Goal: Task Accomplishment & Management: Manage account settings

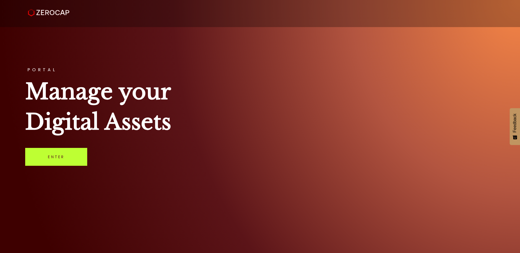
drag, startPoint x: 62, startPoint y: 147, endPoint x: 62, endPoint y: 152, distance: 4.3
click at [62, 149] on div "PORTAL Manage your Digital Assets Enter" at bounding box center [260, 126] width 520 height 253
click at [62, 152] on link "Enter" at bounding box center [56, 157] width 62 height 18
click at [60, 158] on link "Enter" at bounding box center [56, 157] width 62 height 18
click at [56, 157] on link "Enter" at bounding box center [56, 157] width 62 height 18
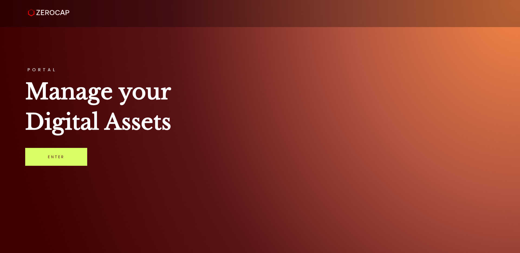
click at [65, 168] on div "PORTAL Manage your Digital Assets Enter" at bounding box center [260, 126] width 520 height 253
click at [64, 161] on link "Enter" at bounding box center [56, 157] width 62 height 18
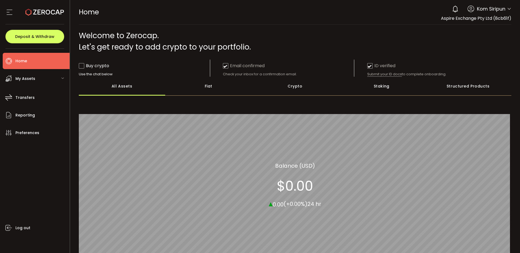
click at [40, 78] on div "My Assets" at bounding box center [36, 78] width 67 height 16
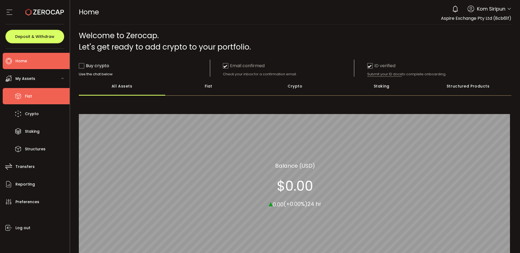
click at [34, 94] on li "Fiat" at bounding box center [36, 96] width 67 height 16
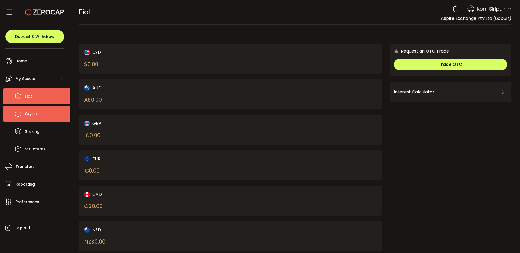
click at [34, 116] on span "Crypto" at bounding box center [32, 114] width 14 height 8
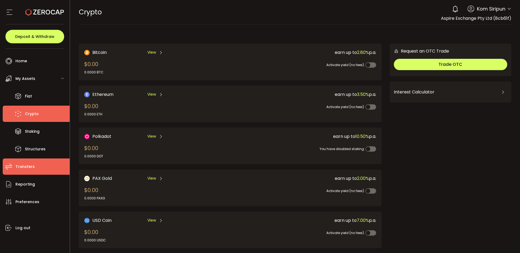
click at [31, 162] on li "Transfers" at bounding box center [36, 167] width 67 height 16
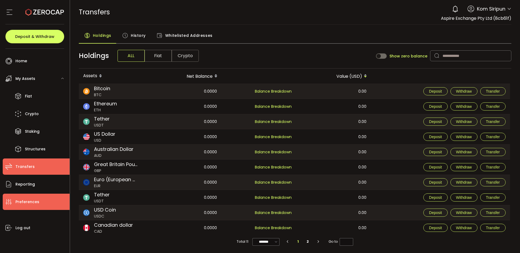
click at [28, 203] on span "Preferences" at bounding box center [27, 202] width 24 height 8
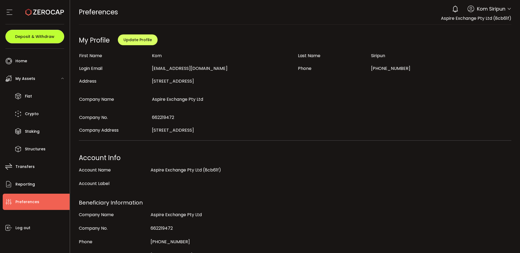
click at [37, 37] on span "Deposit & Withdraw" at bounding box center [34, 37] width 39 height 4
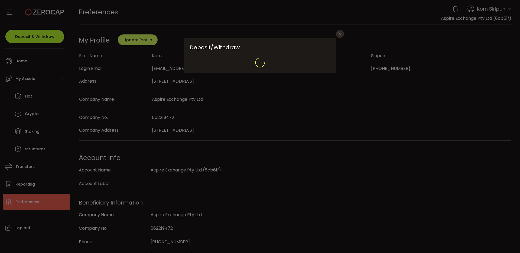
type input "**********"
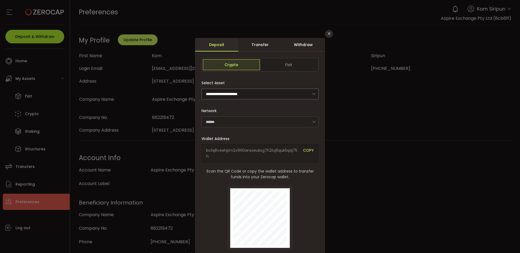
type input "*******"
click at [246, 121] on input "dialog" at bounding box center [260, 122] width 117 height 11
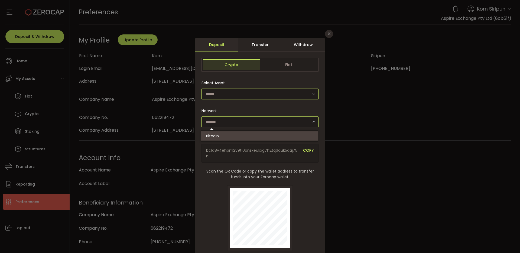
click at [238, 95] on input "dialog" at bounding box center [260, 94] width 117 height 11
type input "*******"
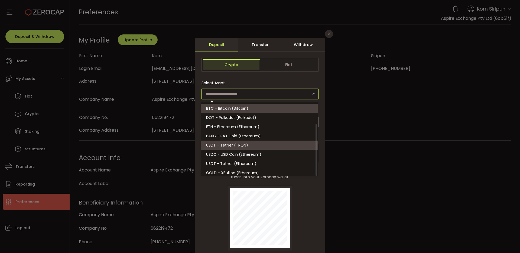
scroll to position [30, 0]
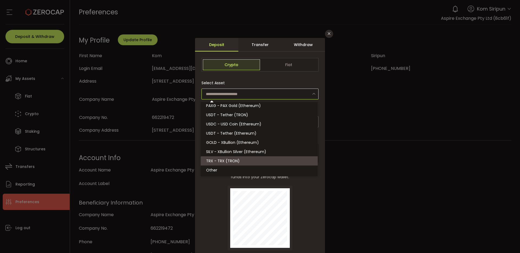
drag, startPoint x: 241, startPoint y: 161, endPoint x: 251, endPoint y: 159, distance: 10.0
click at [241, 161] on li "TRX - TRX (TRON)" at bounding box center [260, 160] width 119 height 9
type input "**********"
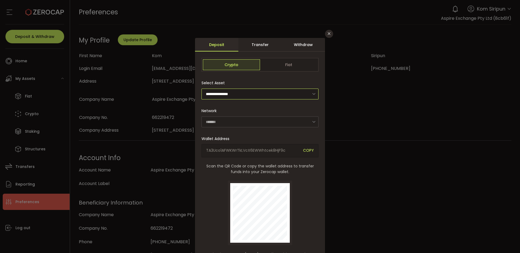
type input "****"
click at [264, 43] on div "Transfer" at bounding box center [260, 45] width 43 height 14
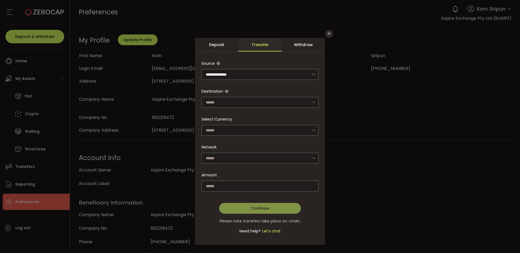
click at [304, 44] on div "Withdraw" at bounding box center [303, 45] width 43 height 14
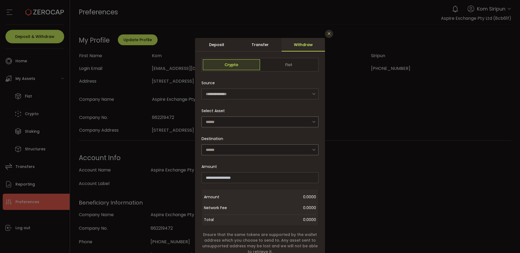
click at [328, 34] on icon "Close" at bounding box center [329, 33] width 4 height 4
